Goal: Find specific page/section: Find specific page/section

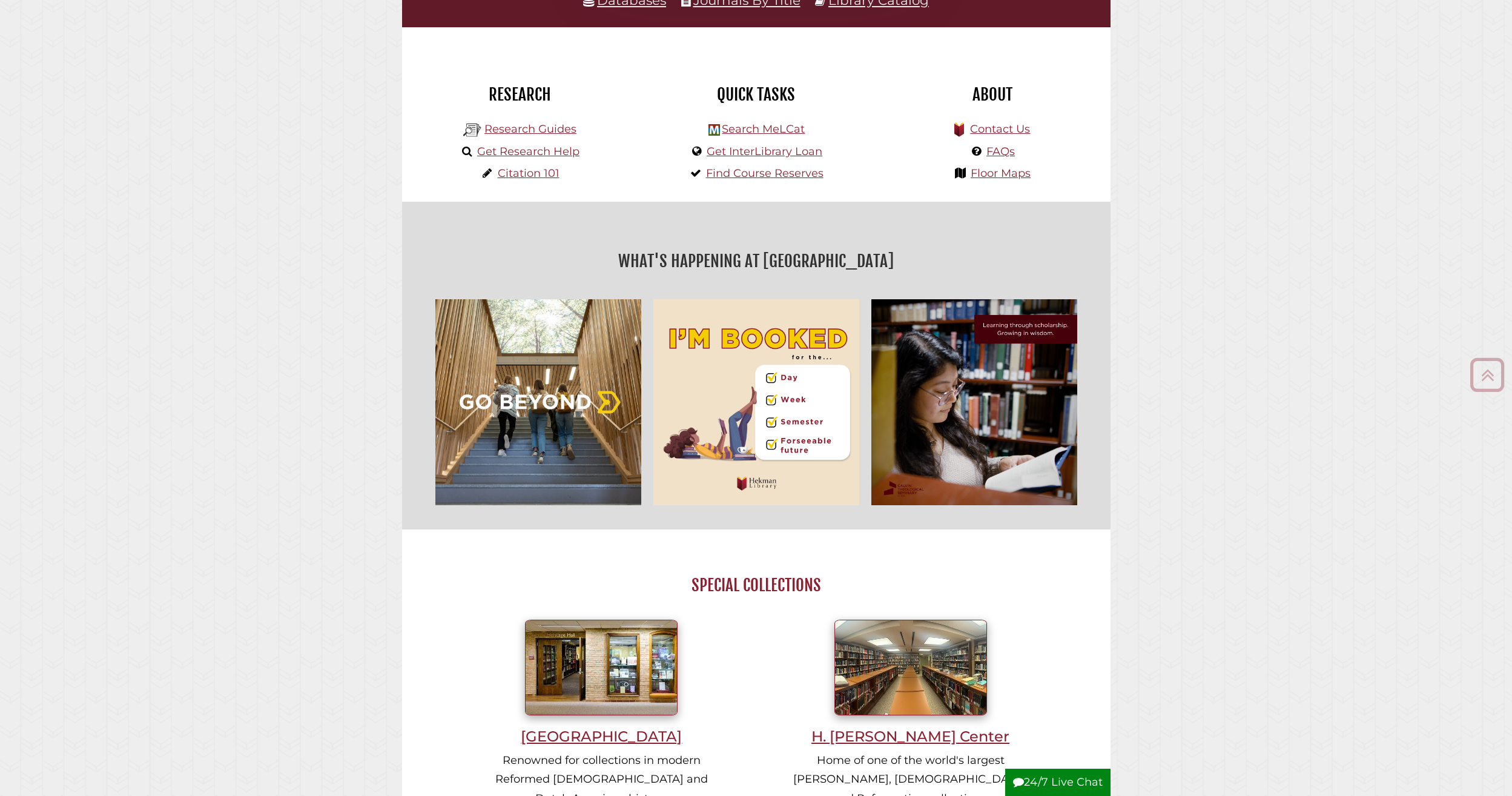
scroll to position [364, 0]
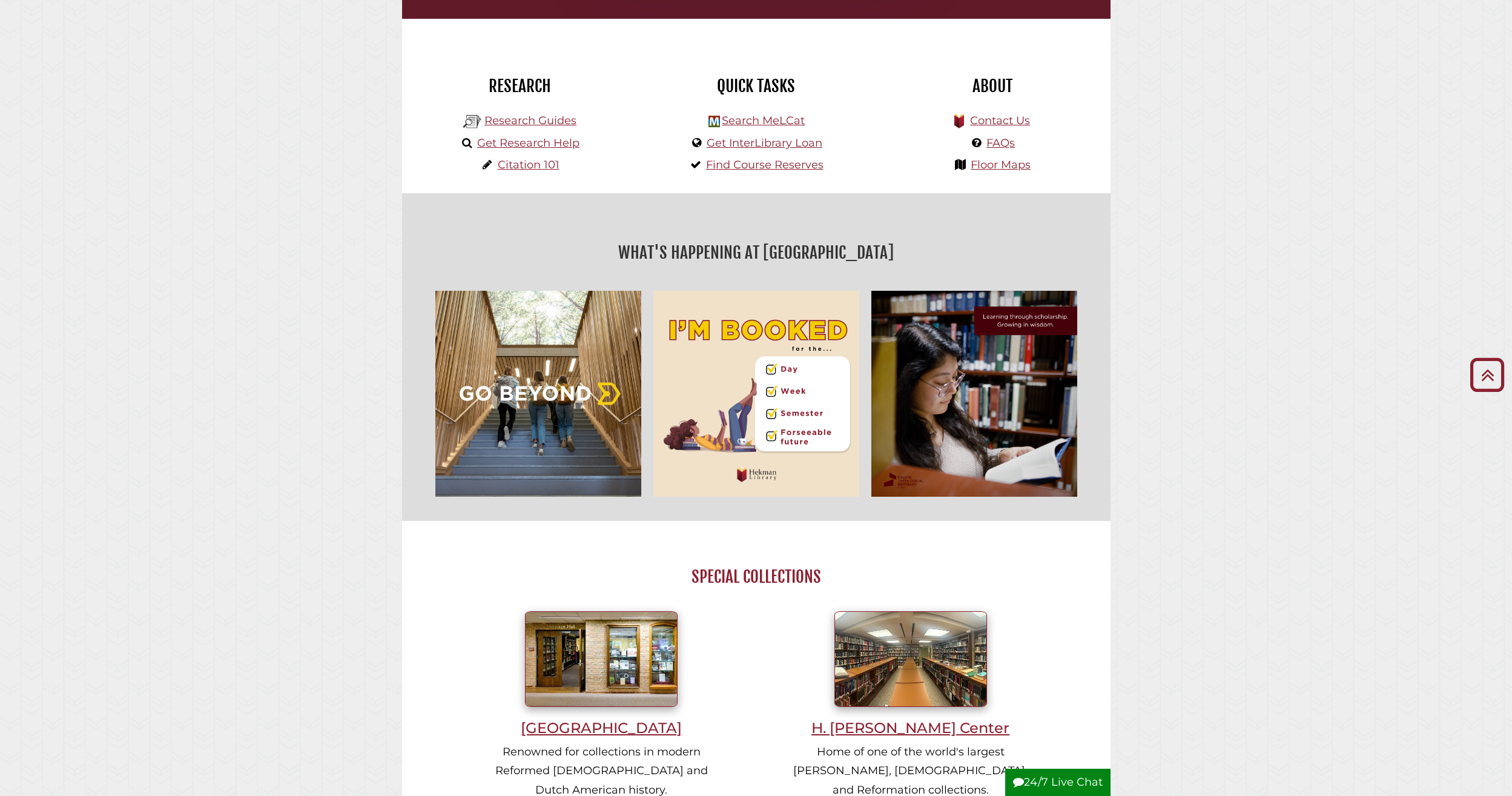
click at [525, 352] on img "slideshow" at bounding box center [538, 394] width 218 height 218
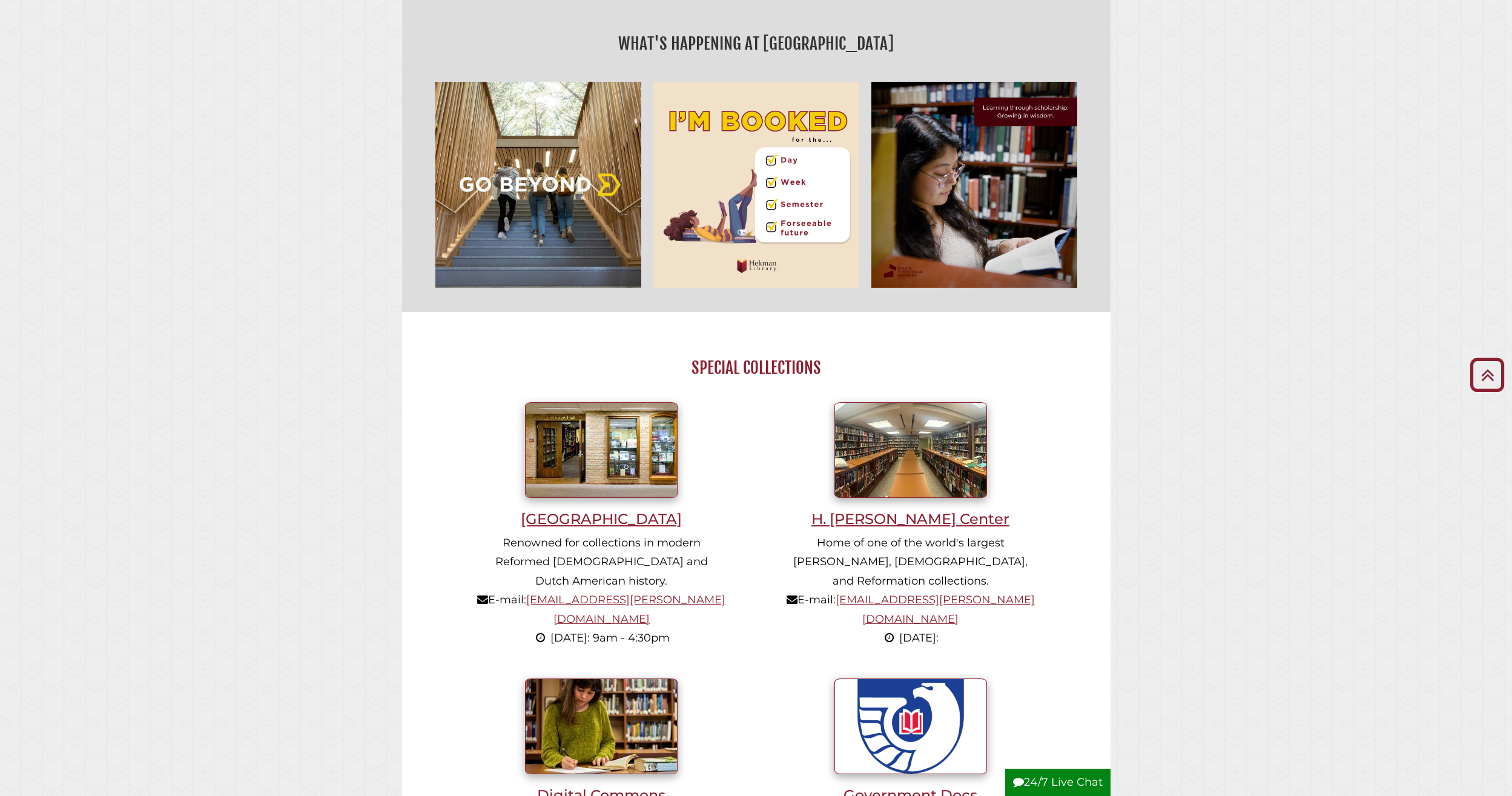
scroll to position [606, 0]
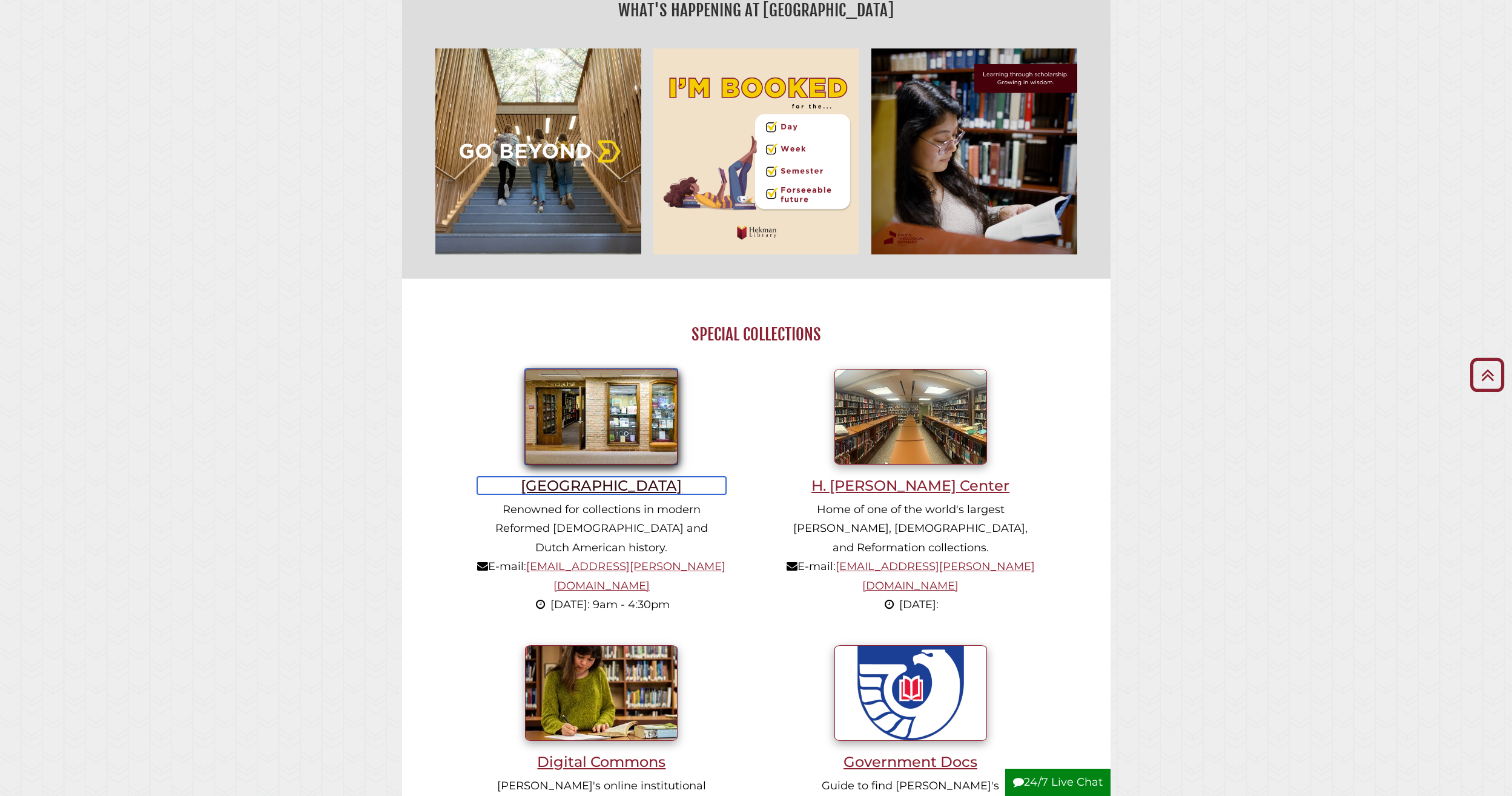
click at [597, 488] on h3 "[GEOGRAPHIC_DATA]" at bounding box center [601, 485] width 248 height 17
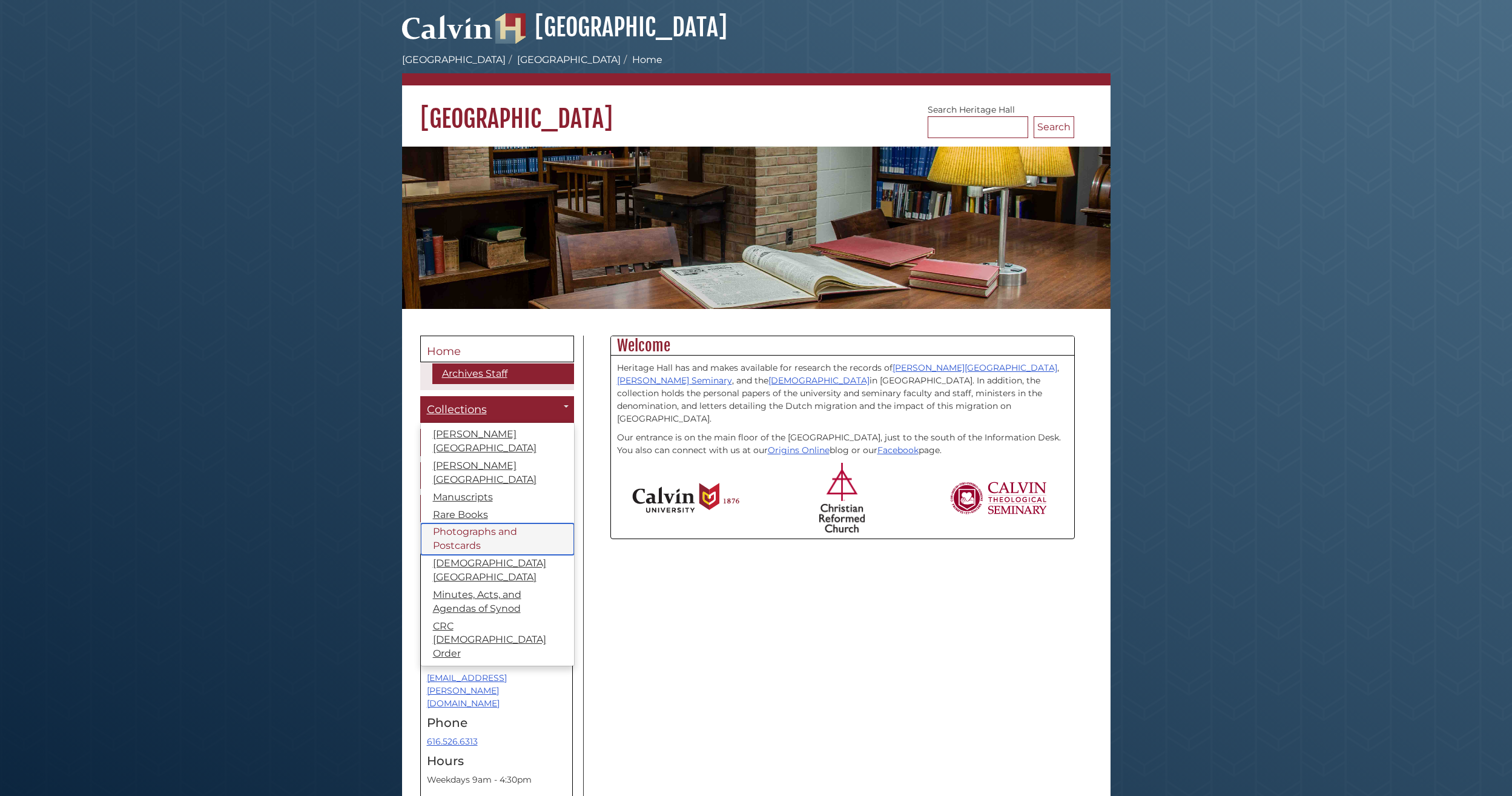
click at [445, 525] on link "Photographs and Postcards" at bounding box center [497, 539] width 153 height 32
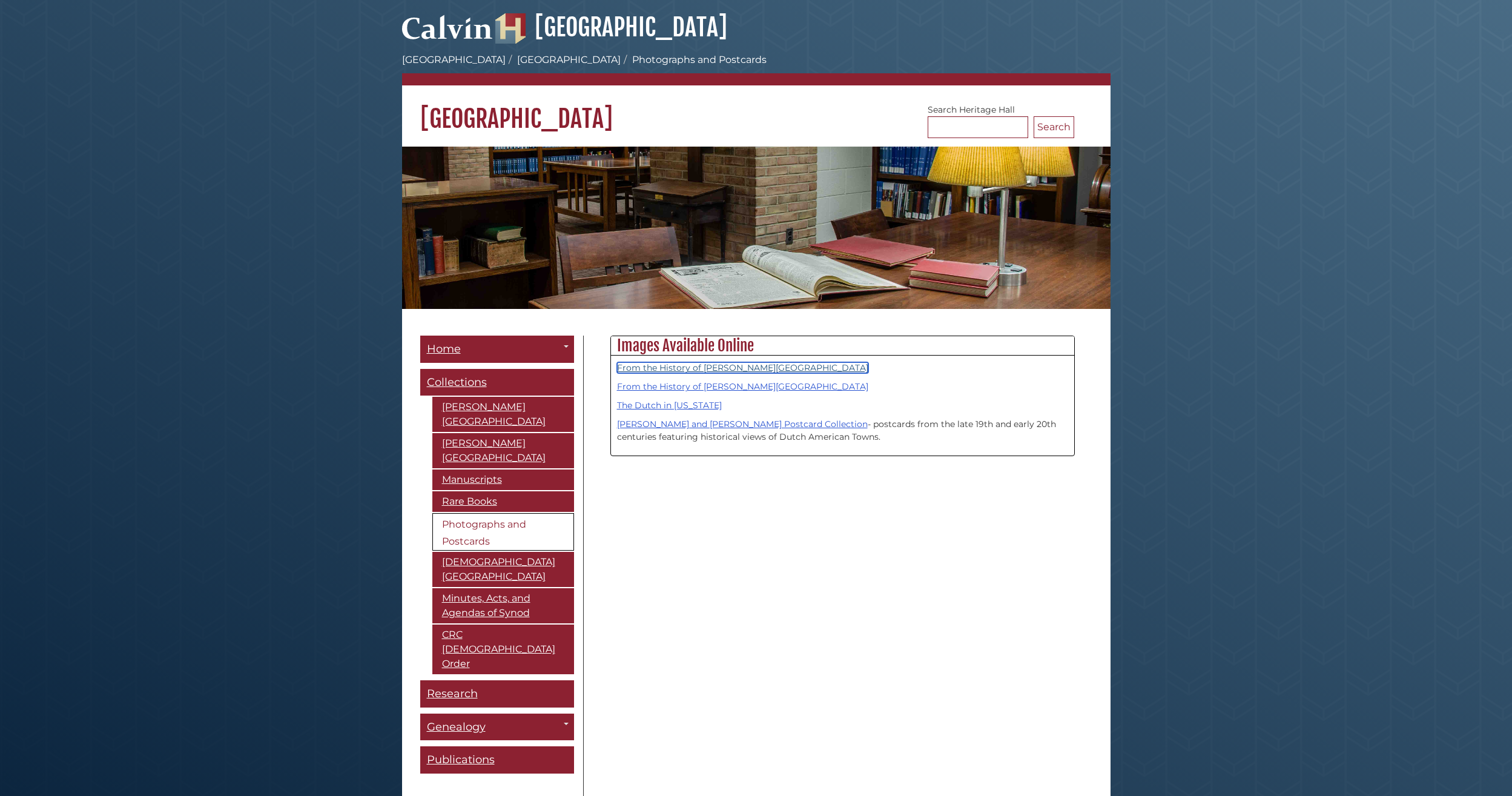
click at [715, 365] on link "From the History of Calvin University" at bounding box center [742, 368] width 252 height 11
